Goal: Task Accomplishment & Management: Complete application form

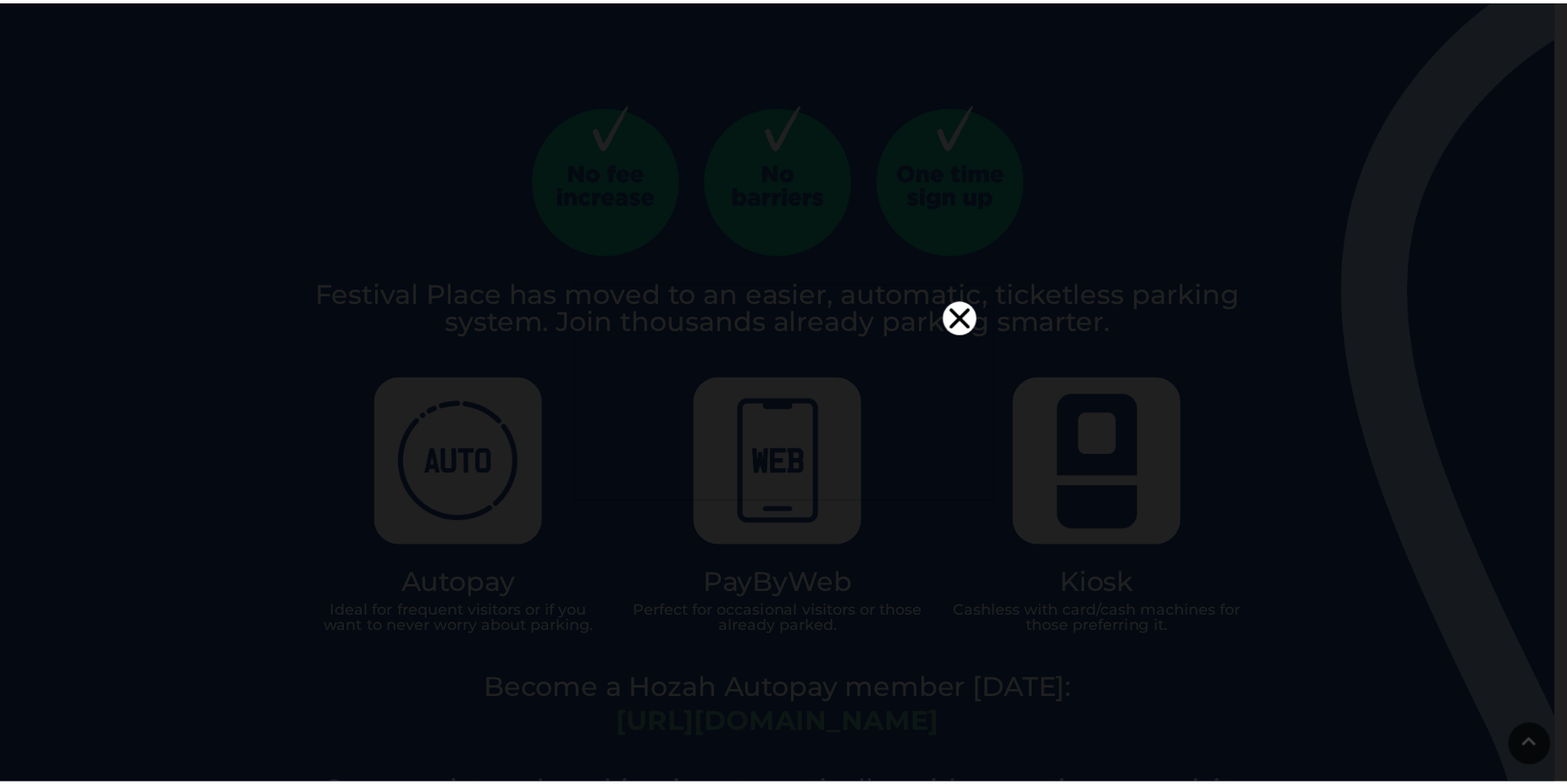
scroll to position [20, 0]
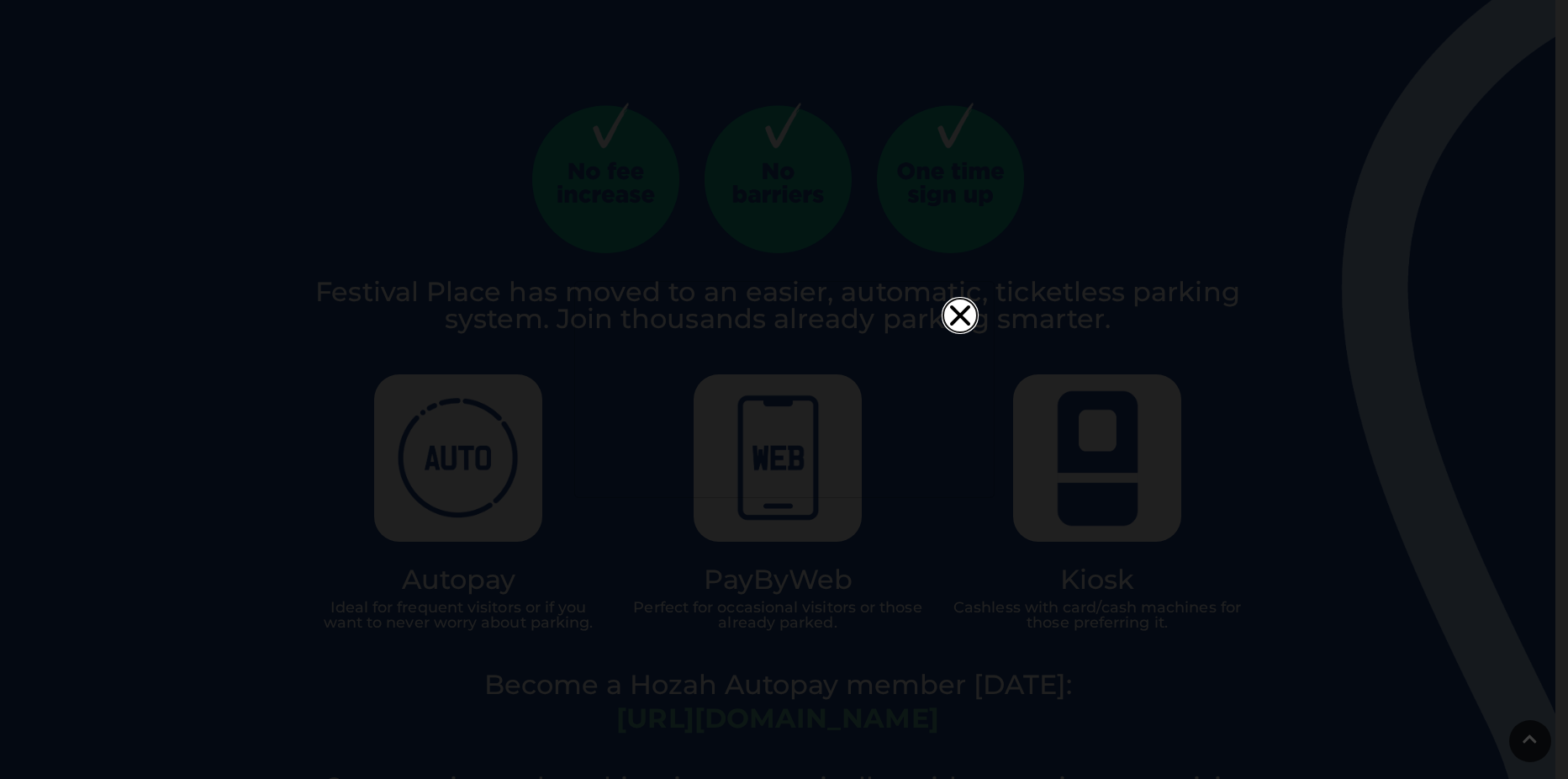
click at [961, 299] on icon "Close" at bounding box center [960, 315] width 34 height 34
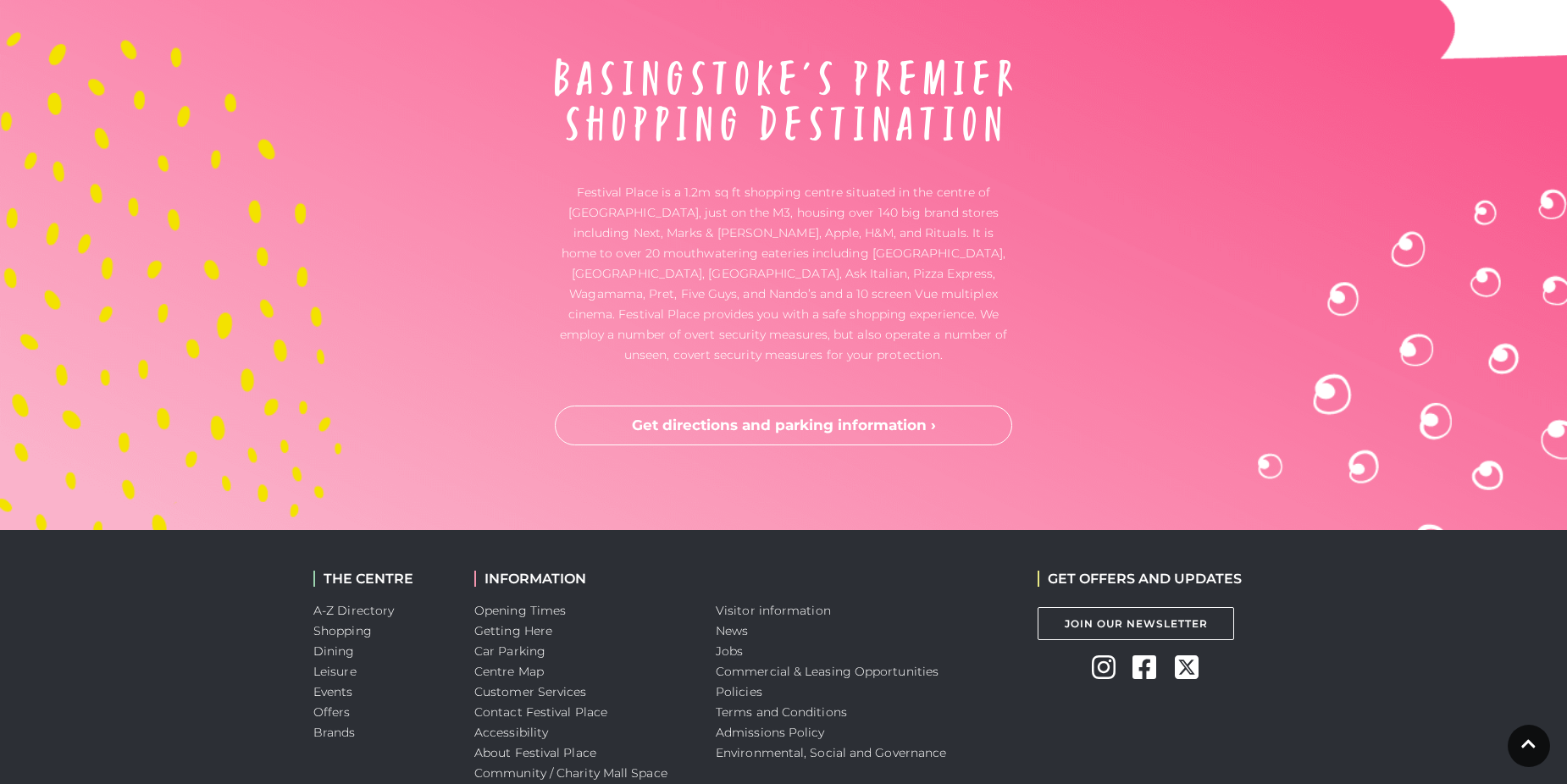
scroll to position [4461, 0]
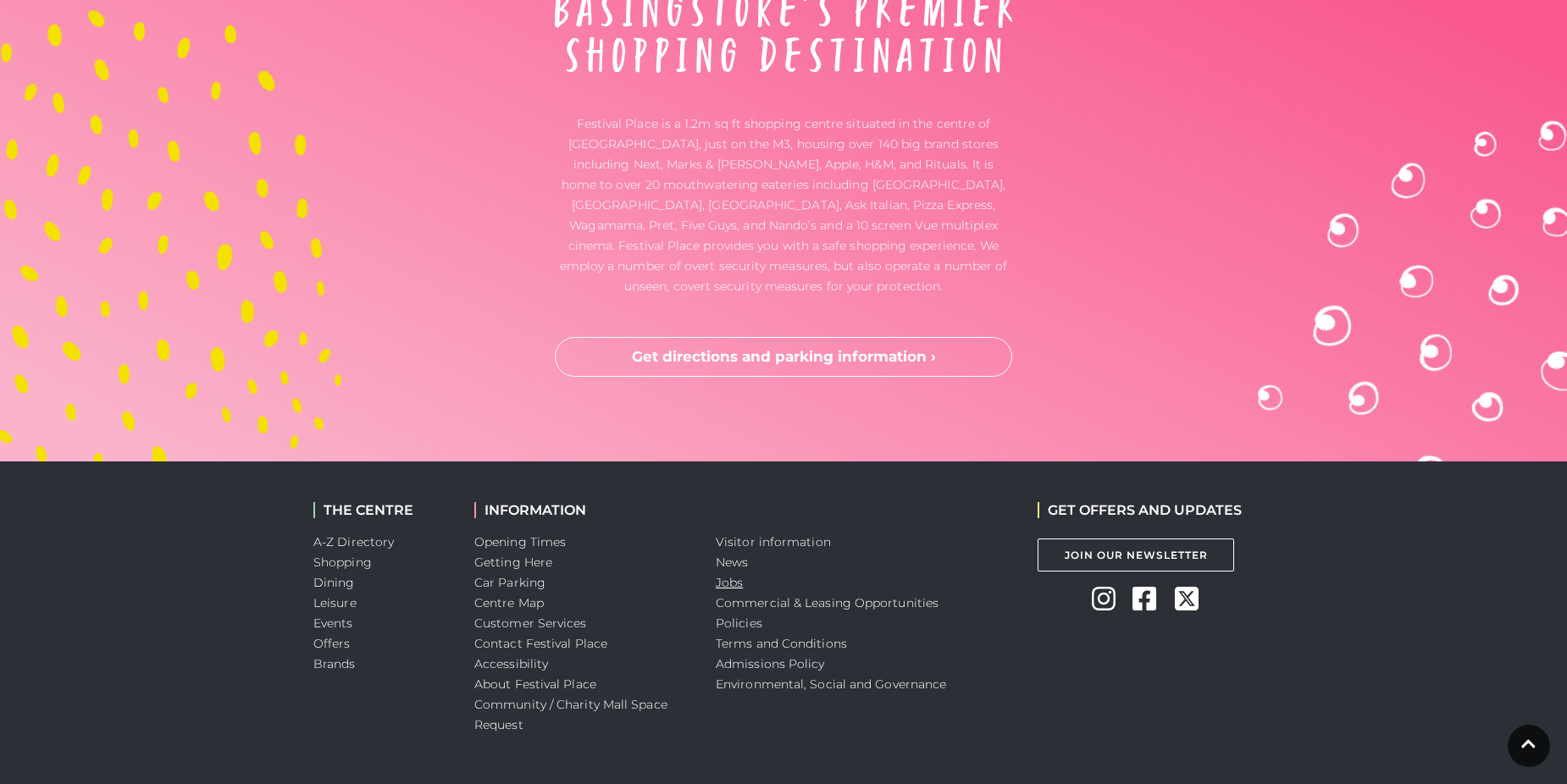
click at [730, 575] on link "Jobs" at bounding box center [729, 582] width 27 height 16
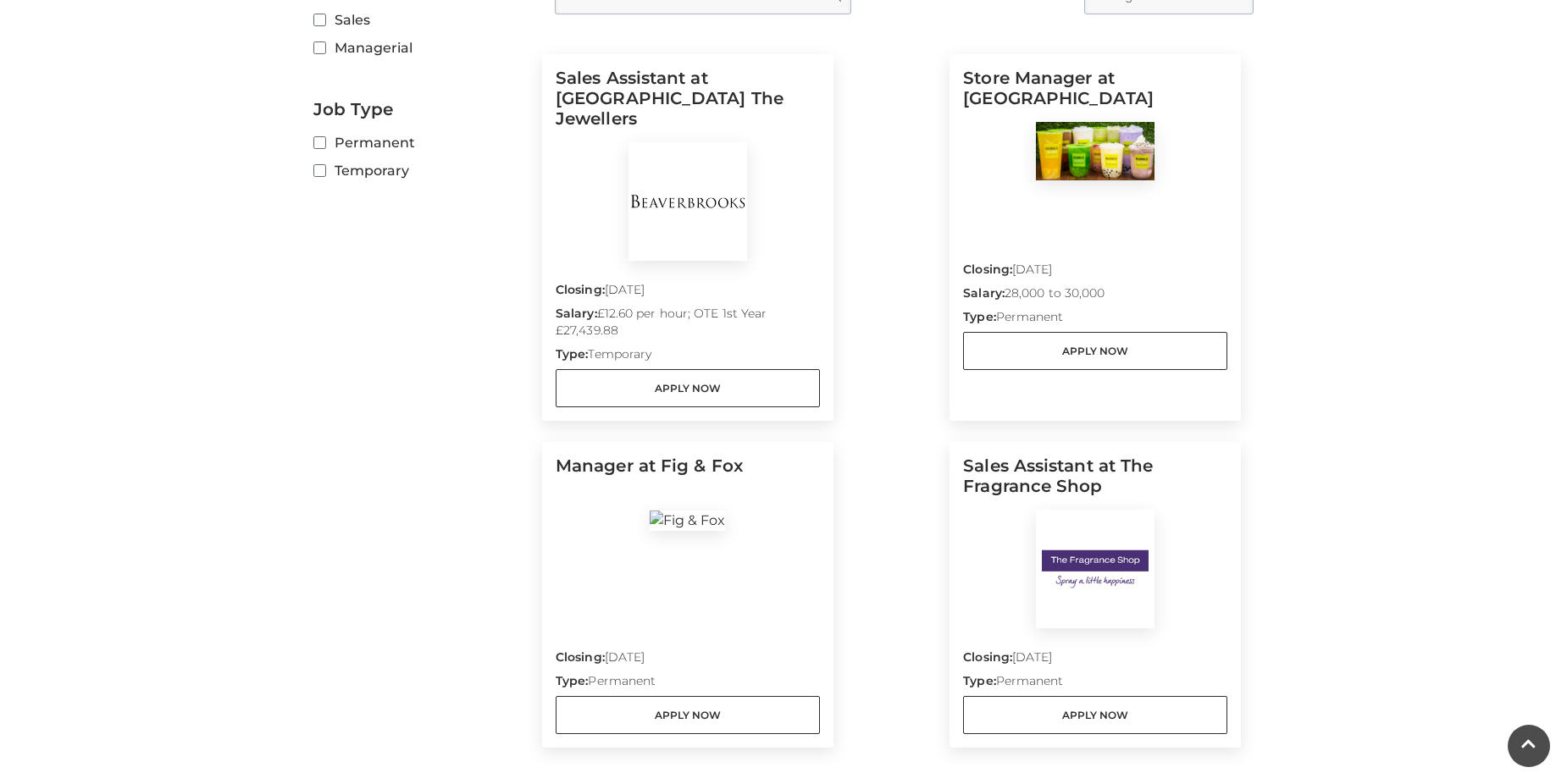
scroll to position [517, 0]
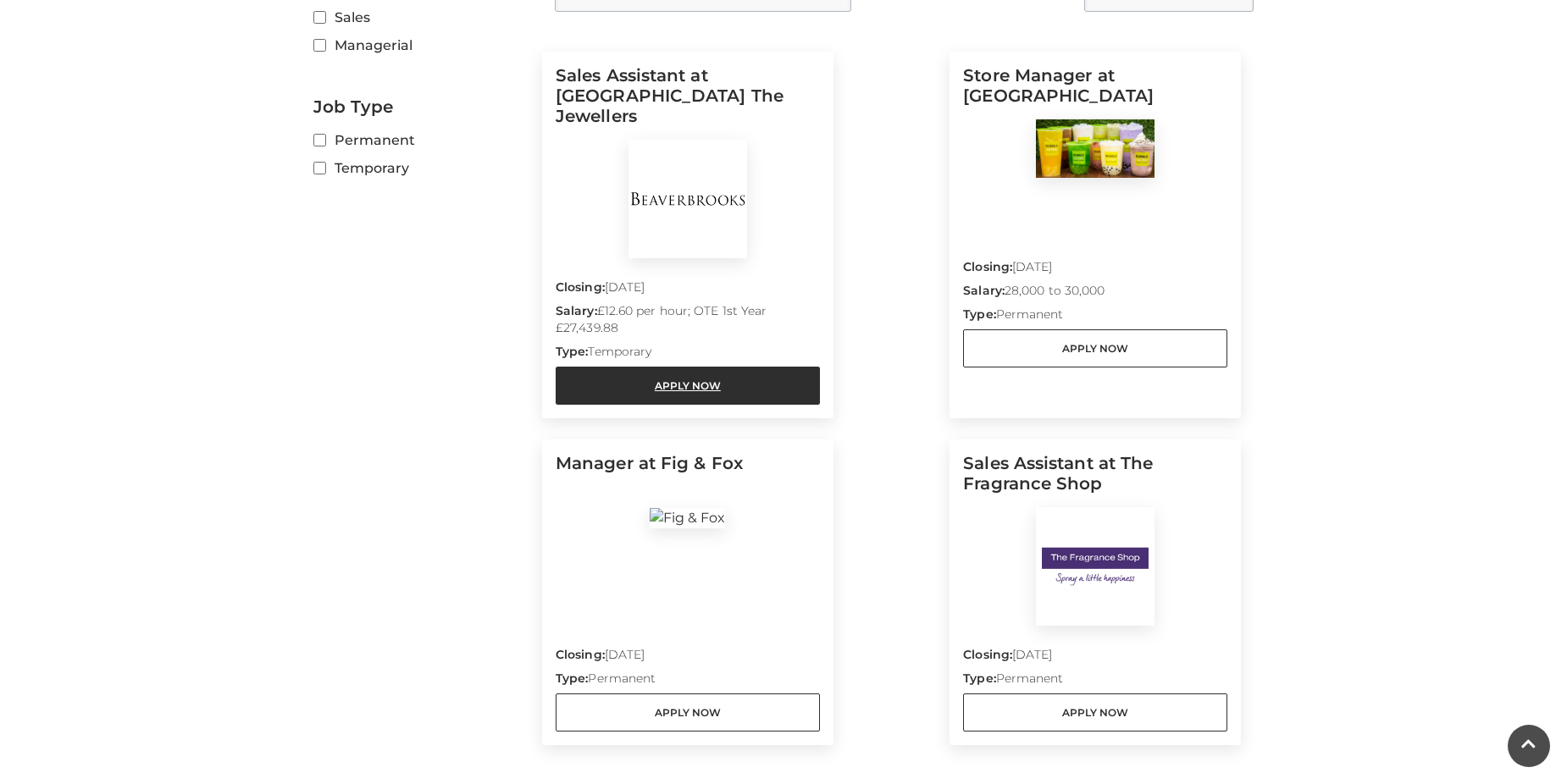
click at [688, 372] on link "Apply Now" at bounding box center [688, 386] width 264 height 38
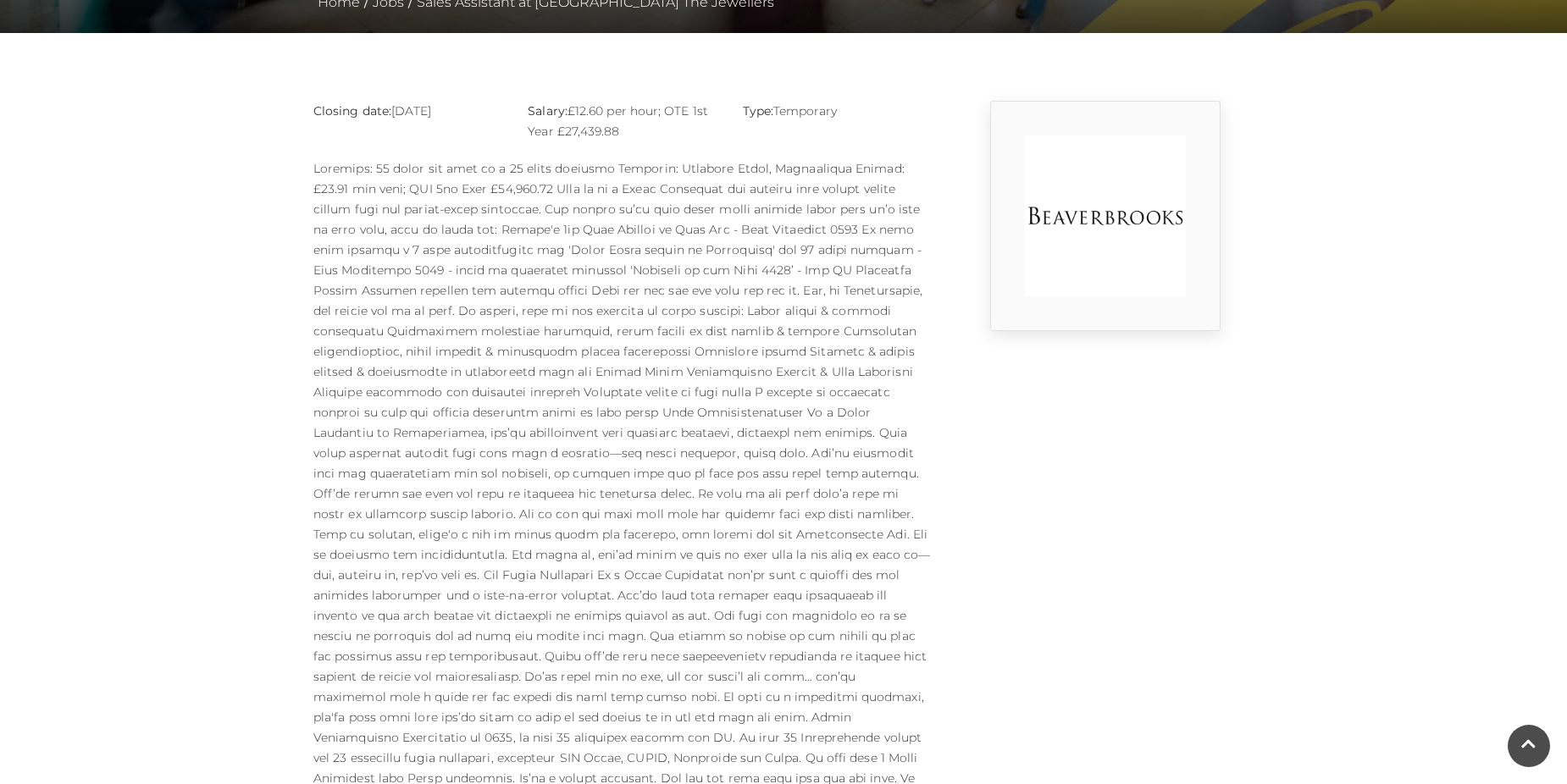
scroll to position [382, 0]
